Goal: Information Seeking & Learning: Learn about a topic

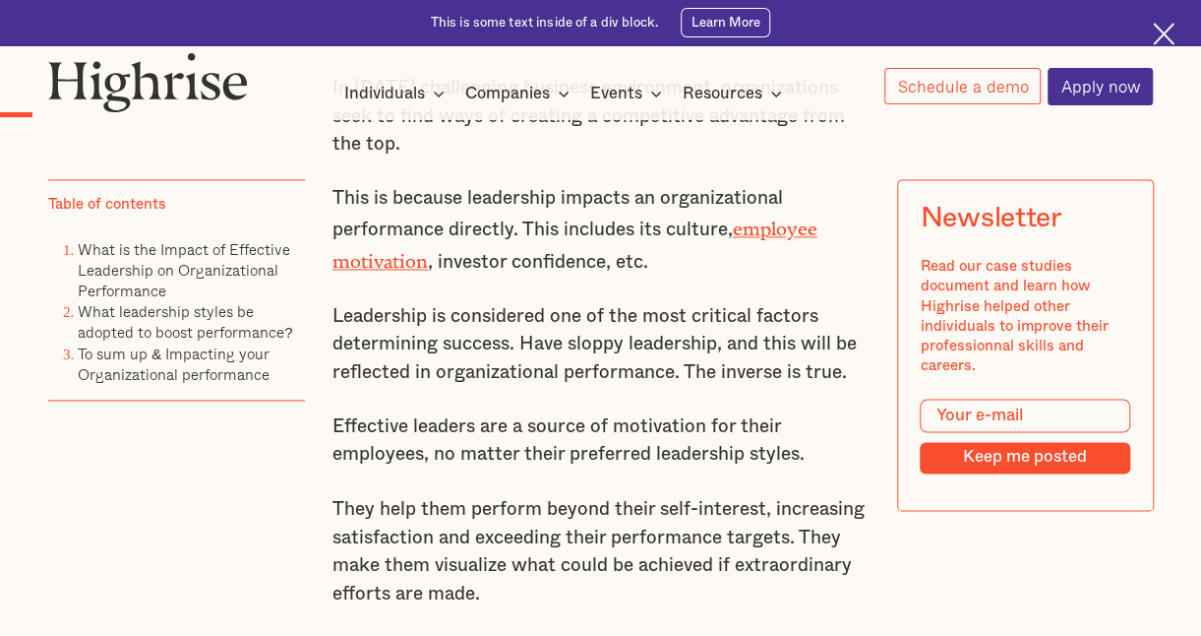
scroll to position [1320, 0]
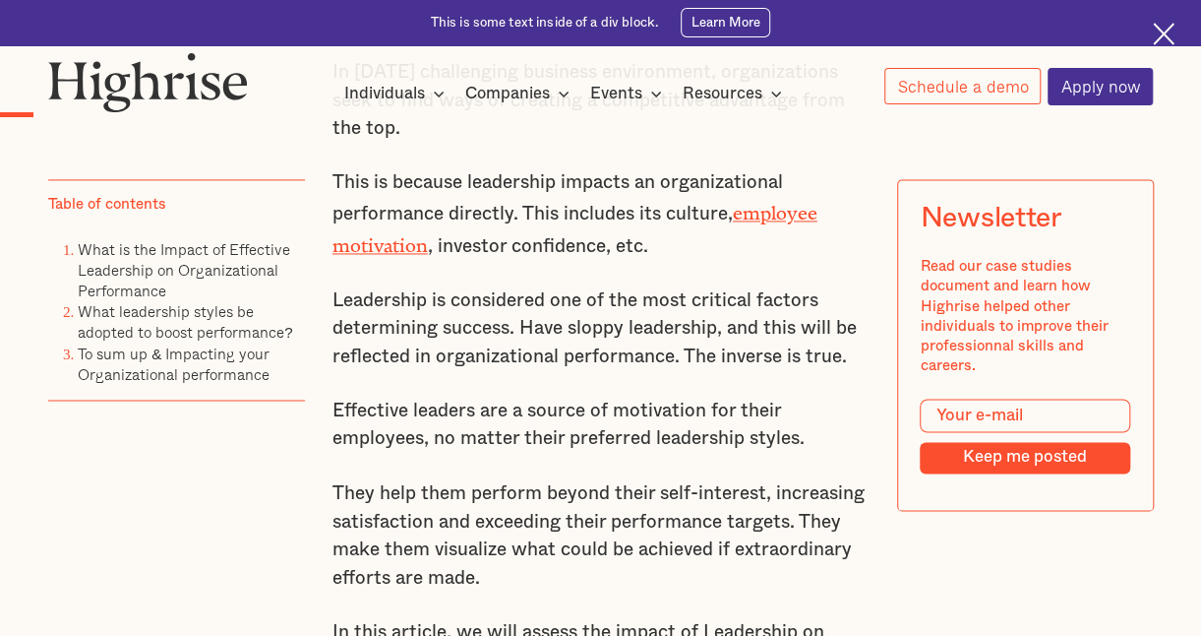
click at [1165, 26] on img at bounding box center [1164, 34] width 23 height 23
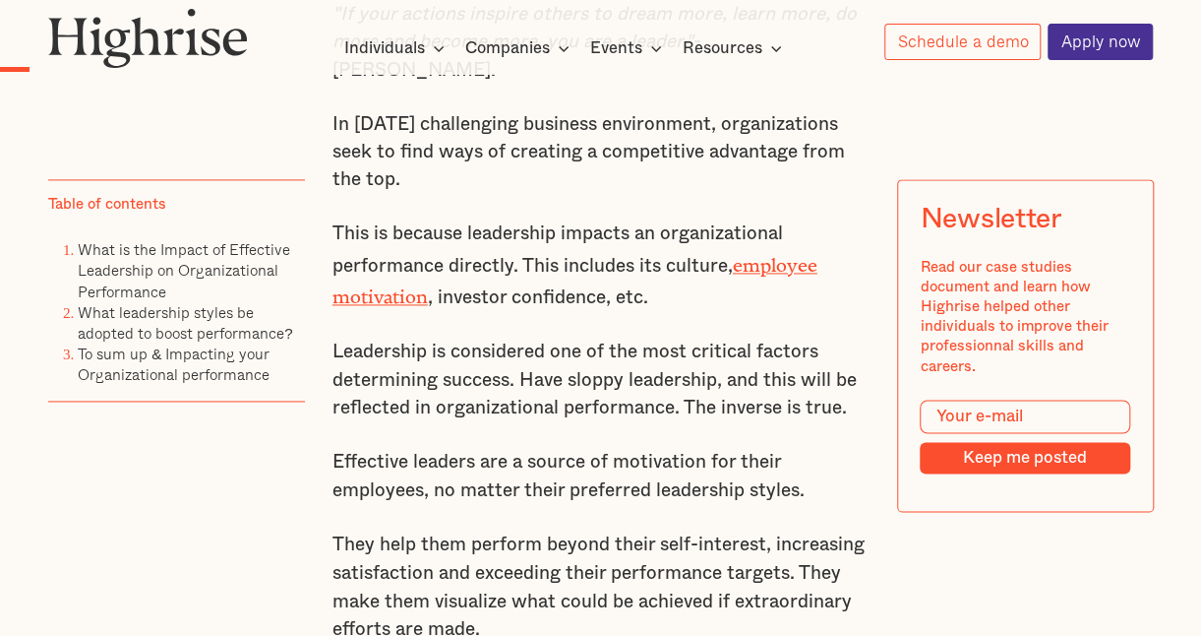
scroll to position [1242, 0]
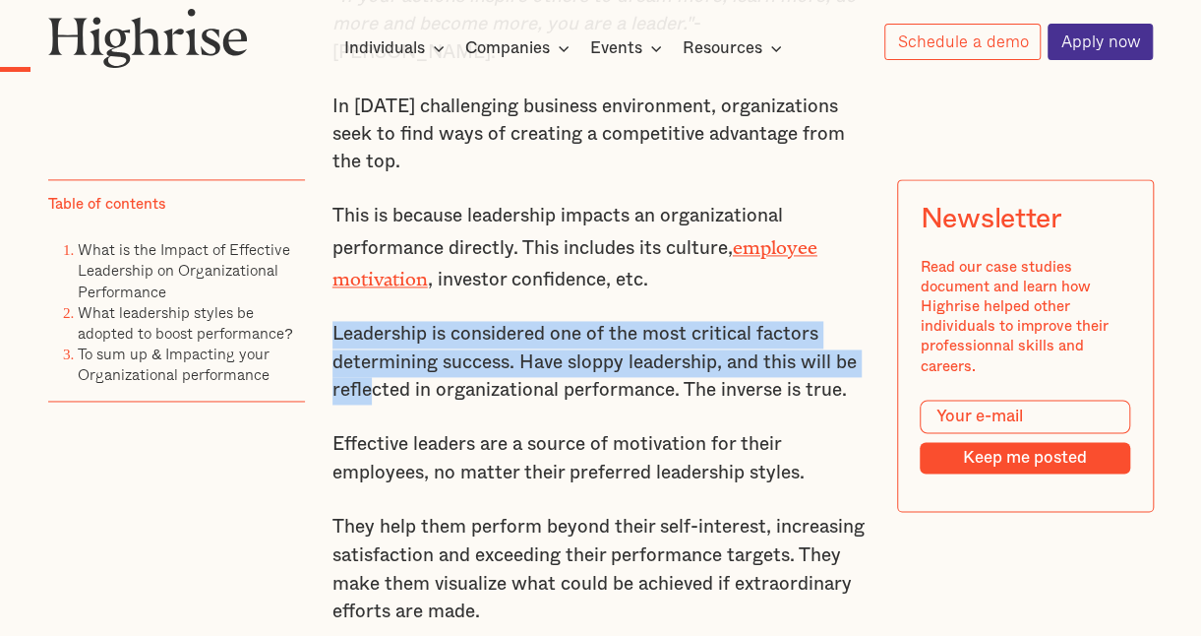
drag, startPoint x: 330, startPoint y: 341, endPoint x: 363, endPoint y: 391, distance: 59.5
click at [363, 391] on p "Leadership is considered one of the most critical factors determining success. …" at bounding box center [601, 363] width 537 height 84
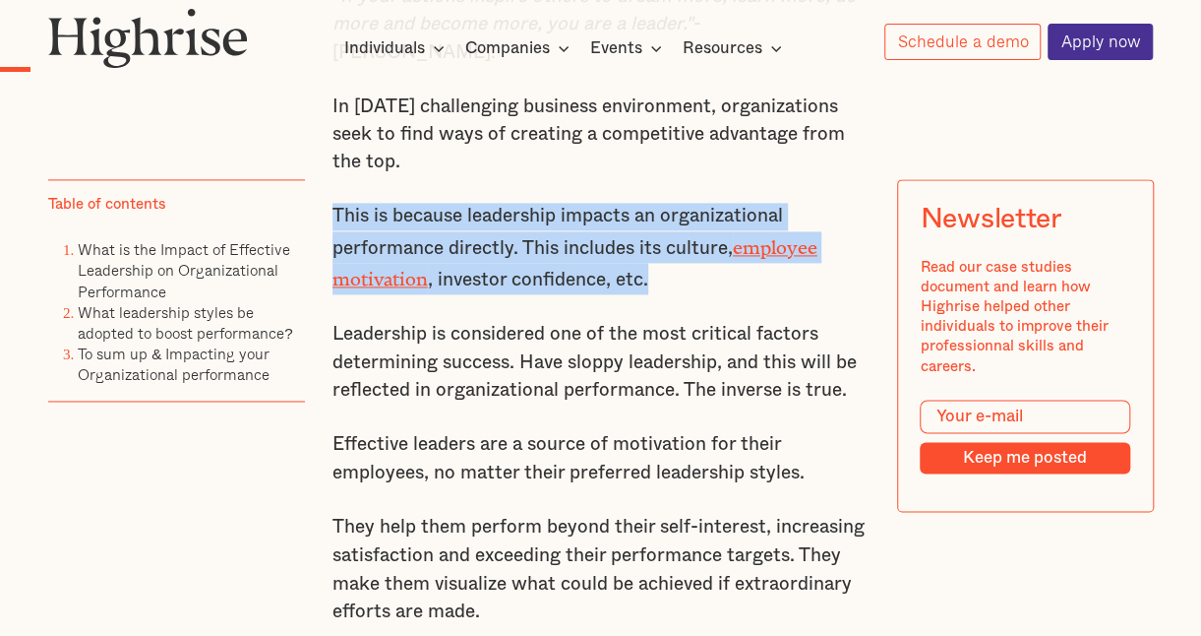
drag, startPoint x: 330, startPoint y: 224, endPoint x: 674, endPoint y: 292, distance: 351.0
click at [674, 292] on p "This is because leadership impacts an organizational performance directly. This…" at bounding box center [601, 248] width 537 height 91
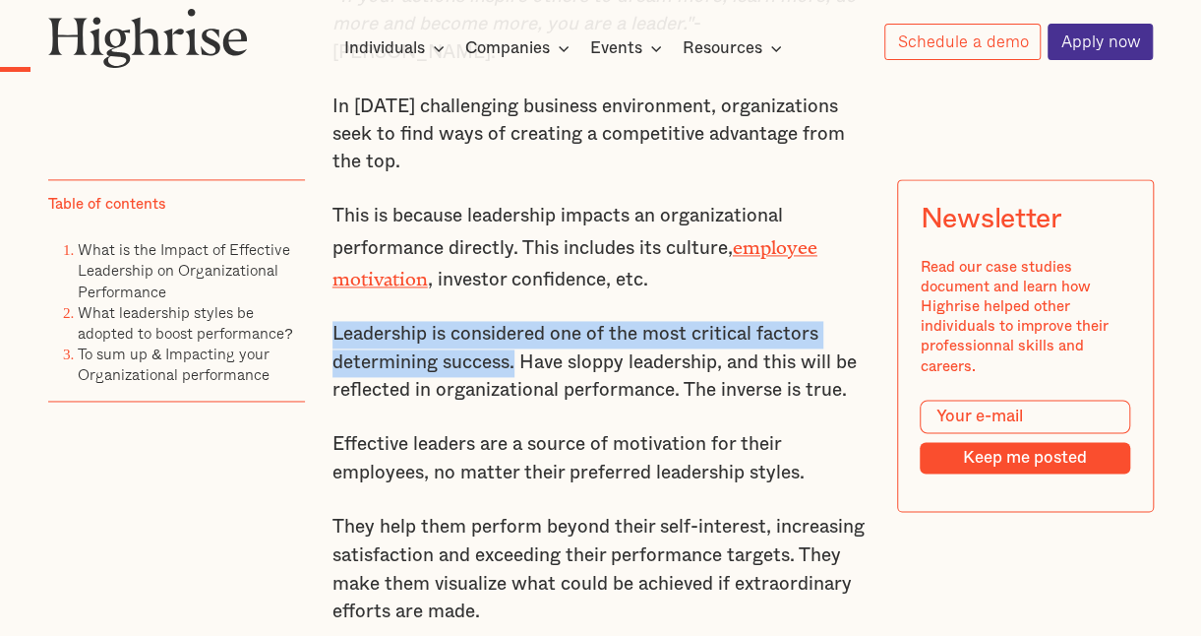
drag, startPoint x: 332, startPoint y: 343, endPoint x: 512, endPoint y: 359, distance: 180.7
click at [512, 359] on p "Leadership is considered one of the most critical factors determining success. …" at bounding box center [601, 363] width 537 height 84
copy p "Leadership is considered one of the most critical factors determining success."
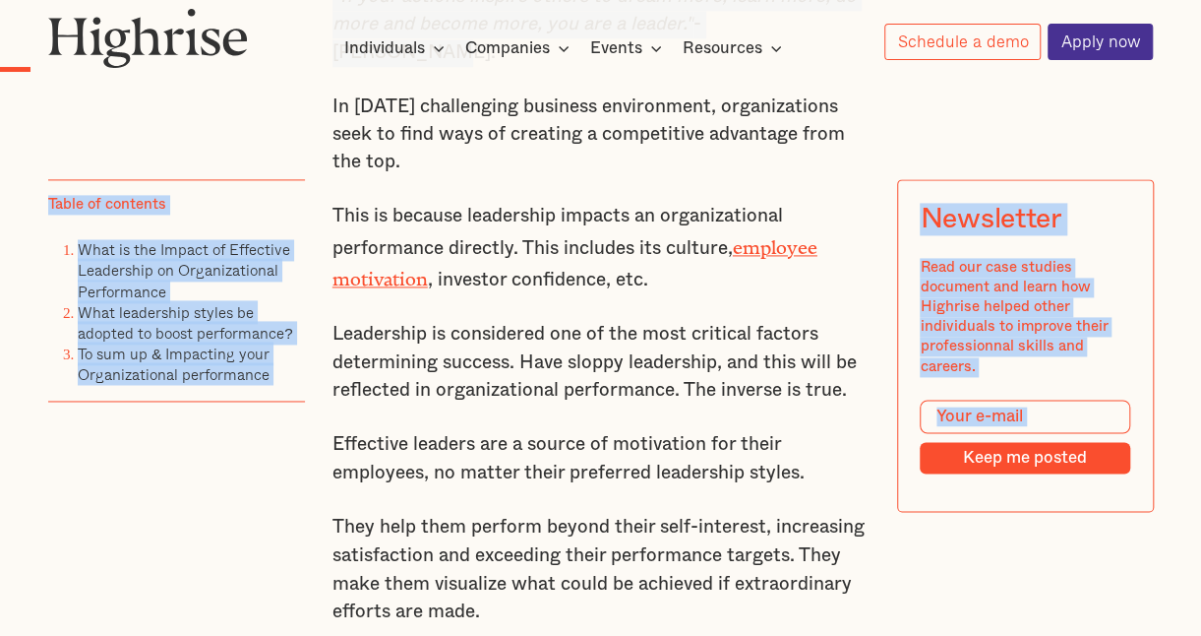
drag, startPoint x: 1200, startPoint y: 73, endPoint x: 1212, endPoint y: 25, distance: 49.6
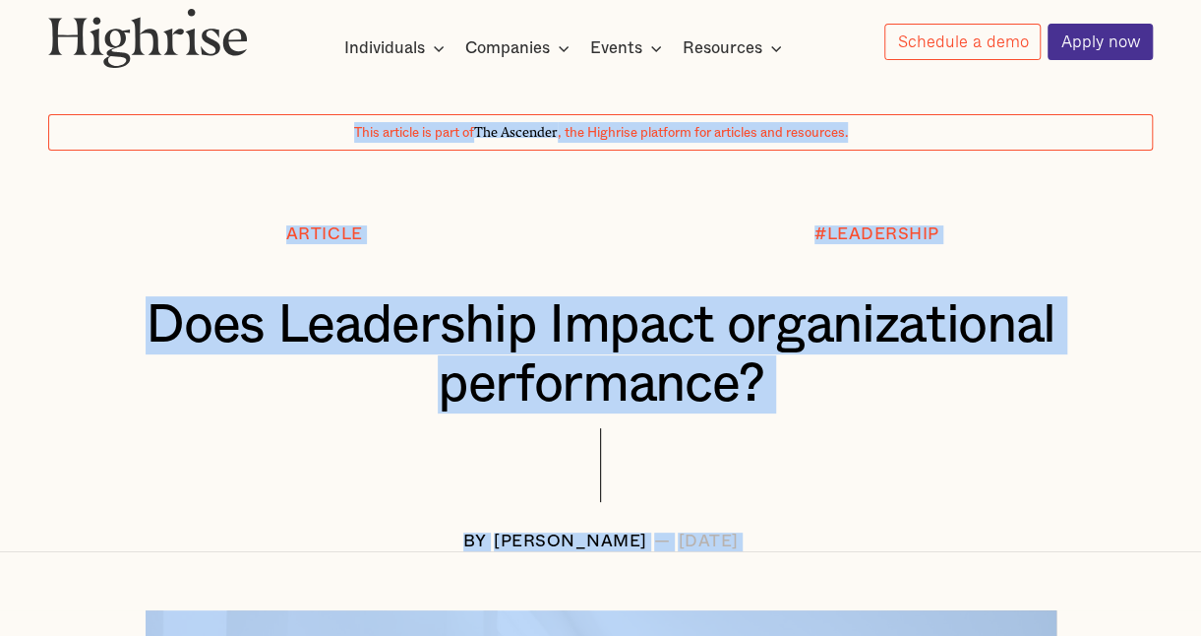
scroll to position [0, 0]
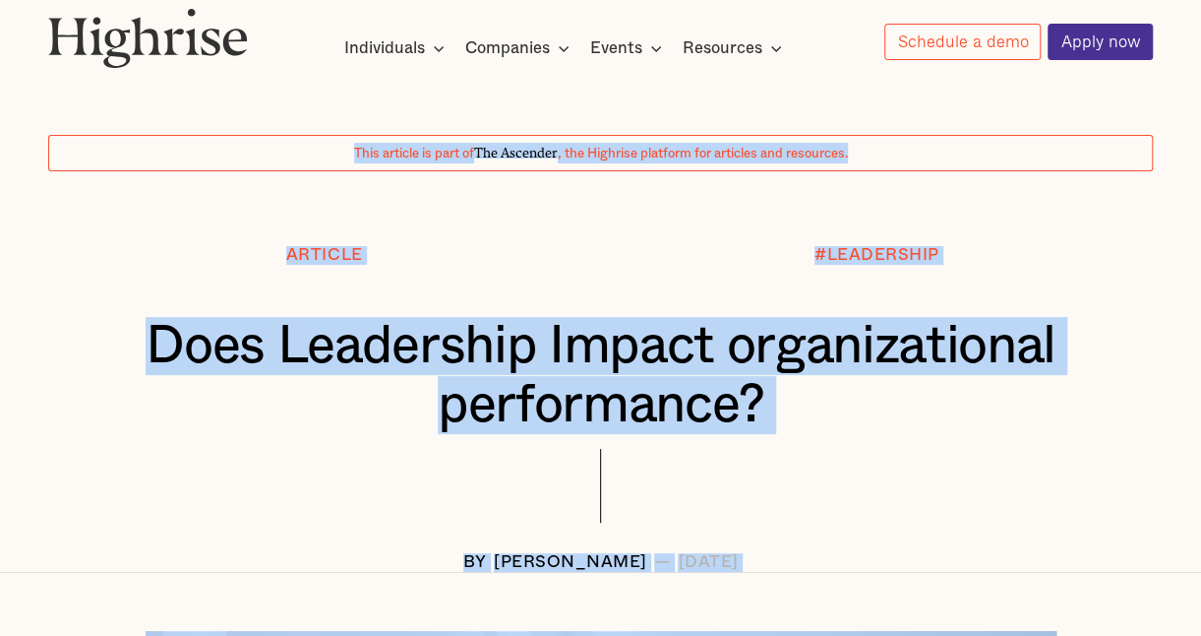
click at [1007, 422] on h1 "Does Leadership Impact organizational performance?" at bounding box center [600, 375] width 1012 height 117
click at [657, 523] on div at bounding box center [600, 501] width 1105 height 104
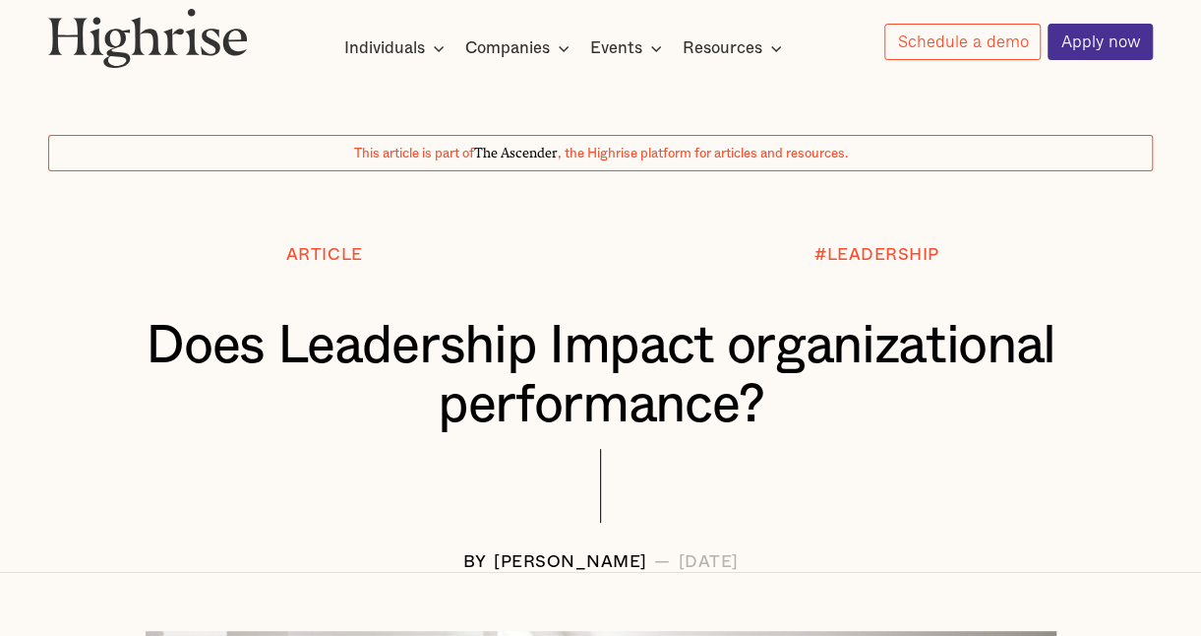
drag, startPoint x: 407, startPoint y: 564, endPoint x: 832, endPoint y: 561, distance: 425.0
click at [832, 561] on div "BY [PERSON_NAME] — [DATE]" at bounding box center [600, 562] width 1105 height 19
copy div "BY [PERSON_NAME] — [DATE]"
